Goal: Task Accomplishment & Management: Manage account settings

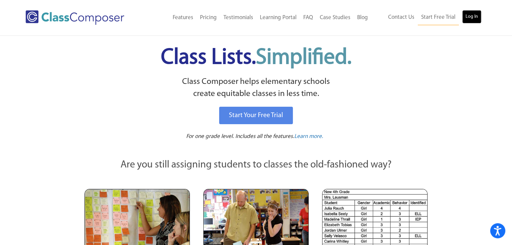
click at [468, 14] on link "Log In" at bounding box center [471, 16] width 19 height 13
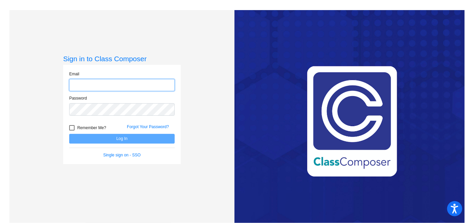
type input "kowalewski.abby@pcr3schools.org"
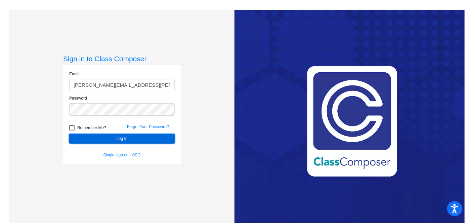
click at [129, 138] on button "Log In" at bounding box center [122, 139] width 106 height 10
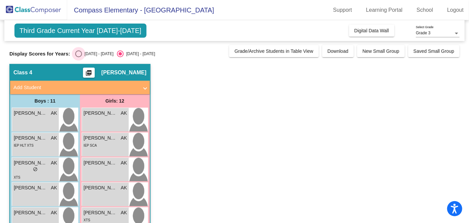
click at [79, 52] on div "Select an option" at bounding box center [78, 53] width 7 height 7
click at [79, 57] on input "2024 - 2025" at bounding box center [78, 57] width 0 height 0
radio input "true"
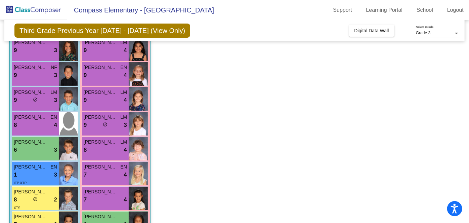
scroll to position [71, 0]
click at [36, 98] on span "do_not_disturb_alt" at bounding box center [35, 99] width 5 height 5
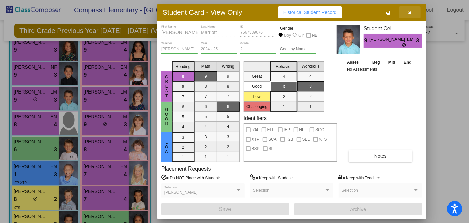
click at [409, 10] on button "button" at bounding box center [411, 12] width 22 height 12
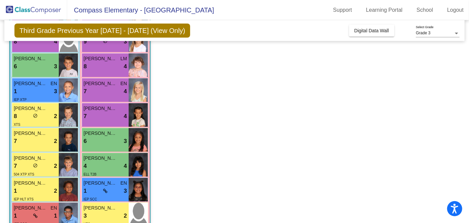
scroll to position [154, 0]
click at [41, 58] on span "Oakley Fenton" at bounding box center [31, 58] width 34 height 7
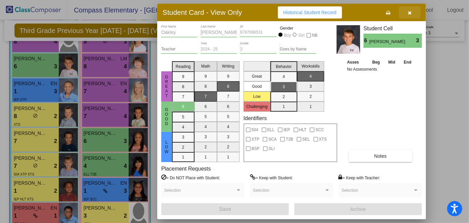
click at [415, 12] on button "button" at bounding box center [411, 12] width 22 height 12
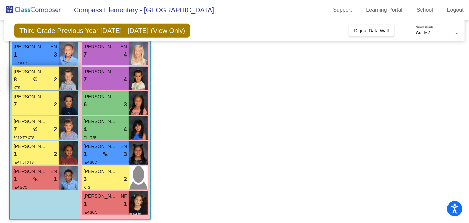
scroll to position [192, 0]
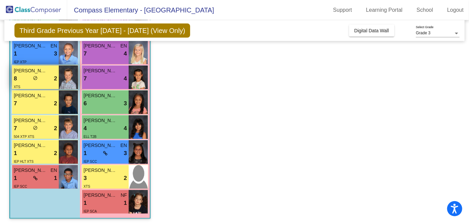
click at [37, 77] on span "do_not_disturb_alt" at bounding box center [35, 78] width 5 height 5
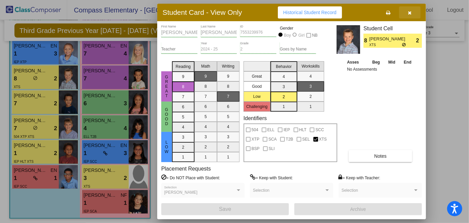
click at [410, 12] on icon "button" at bounding box center [411, 12] width 4 height 5
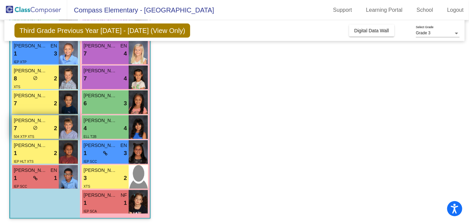
click at [36, 126] on span "do_not_disturb_alt" at bounding box center [35, 127] width 5 height 5
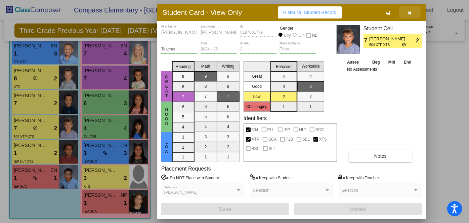
click at [411, 13] on icon "button" at bounding box center [411, 12] width 4 height 5
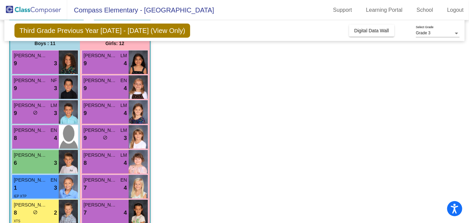
scroll to position [0, 0]
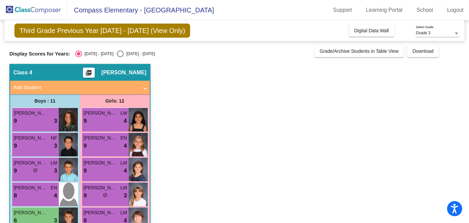
click at [113, 49] on div "Display Scores for Years: 2024 - 2025 2025 - 2026 Grade/Archive Students in Tab…" at bounding box center [234, 51] width 451 height 12
click at [117, 54] on div "Select an option" at bounding box center [120, 53] width 7 height 7
click at [120, 57] on input "2025 - 2026" at bounding box center [120, 57] width 0 height 0
radio input "true"
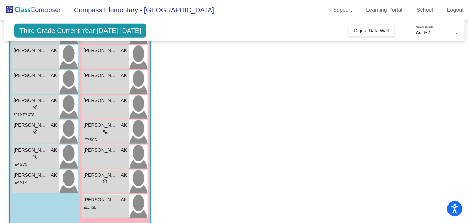
scroll to position [188, 0]
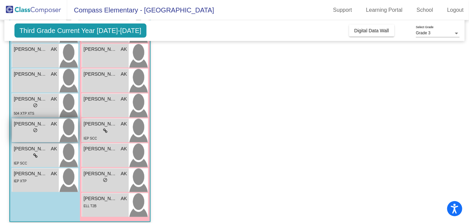
click at [39, 129] on div "lock do_not_disturb_alt" at bounding box center [35, 130] width 43 height 7
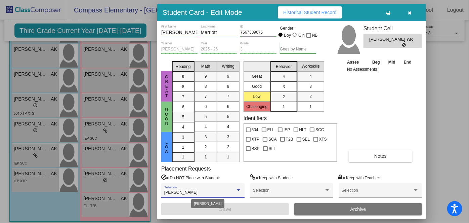
click at [230, 191] on div "Calvin Knox" at bounding box center [199, 192] width 71 height 5
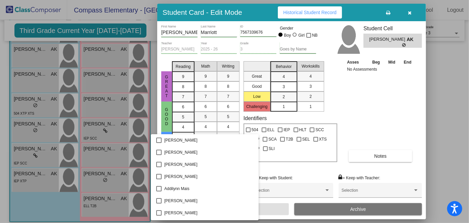
scroll to position [214, 0]
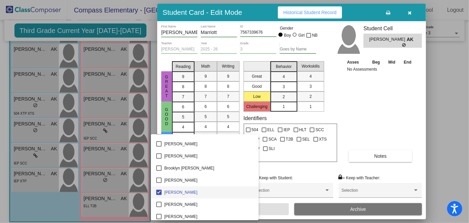
click at [408, 12] on div at bounding box center [234, 111] width 469 height 223
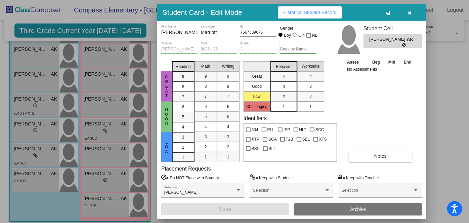
click at [410, 13] on icon "button" at bounding box center [411, 12] width 4 height 5
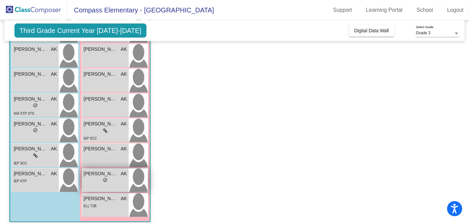
click at [102, 180] on div "lock do_not_disturb_alt" at bounding box center [105, 180] width 43 height 7
